Goal: Information Seeking & Learning: Check status

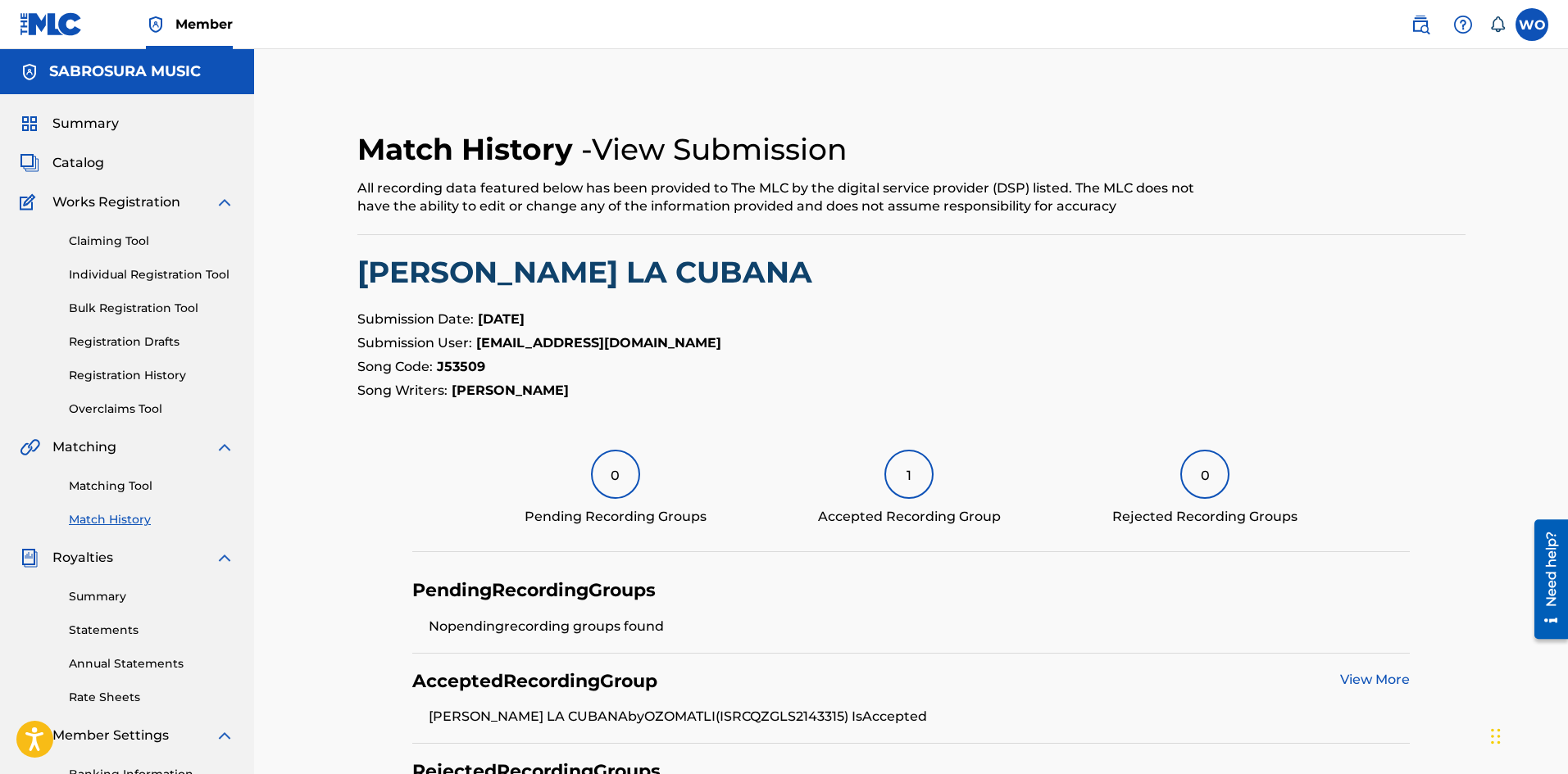
click at [1387, 677] on link "View More" at bounding box center [1374, 680] width 70 height 16
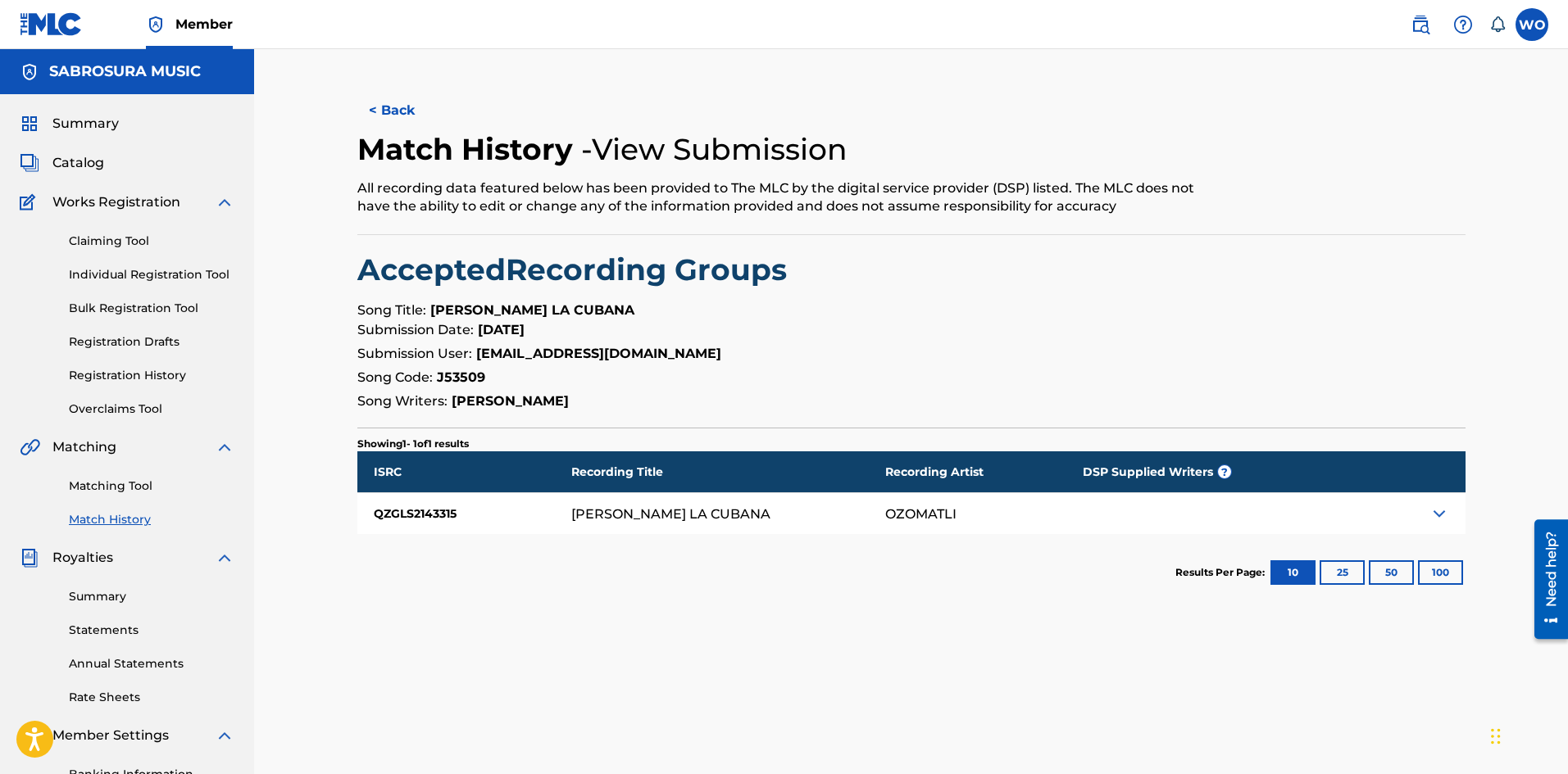
click at [1440, 515] on img at bounding box center [1439, 513] width 19 height 19
